Goal: Transaction & Acquisition: Purchase product/service

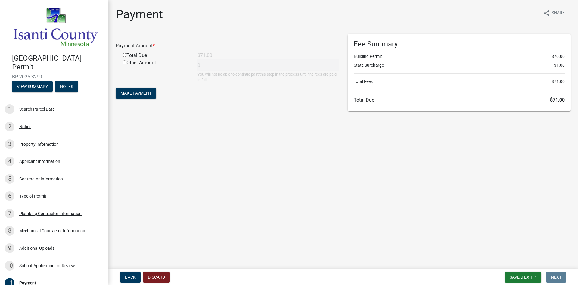
click at [123, 54] on input "radio" at bounding box center [125, 55] width 4 height 4
radio input "true"
type input "71"
click at [137, 92] on span "Make Payment" at bounding box center [135, 93] width 31 height 5
click at [124, 55] on input "radio" at bounding box center [125, 55] width 4 height 4
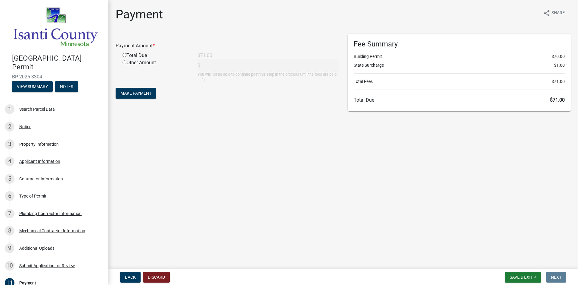
radio input "true"
type input "71"
click at [139, 91] on span "Make Payment" at bounding box center [135, 93] width 31 height 5
